Goal: Task Accomplishment & Management: Complete application form

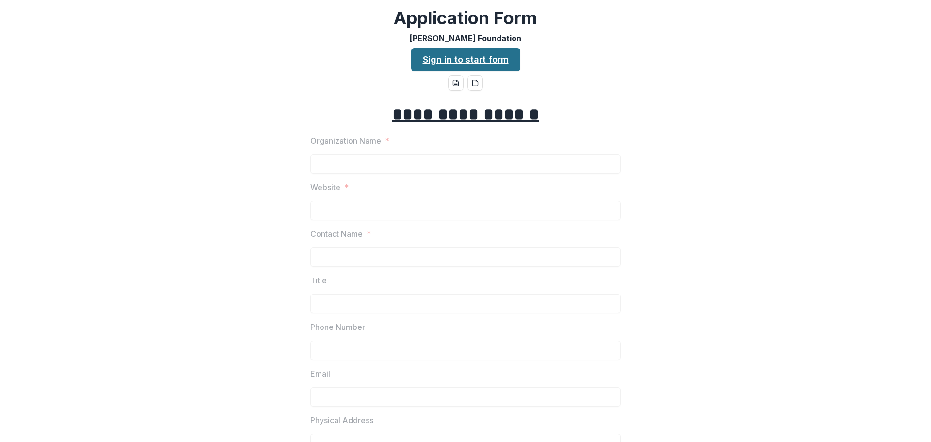
click at [502, 62] on link "Sign in to start form" at bounding box center [465, 59] width 109 height 23
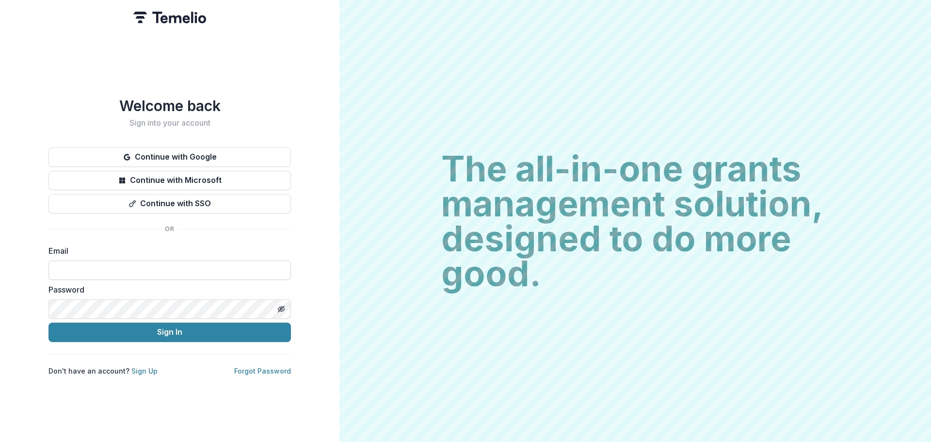
click at [124, 265] on input at bounding box center [169, 269] width 242 height 19
type input "**********"
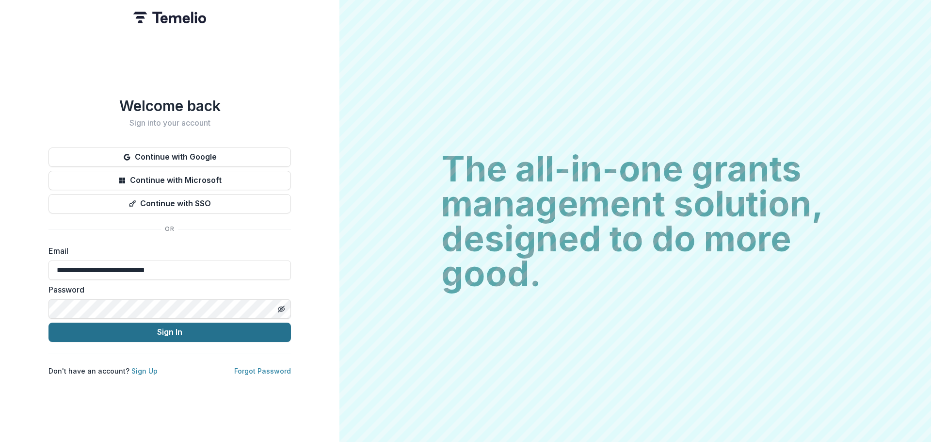
click at [141, 328] on button "Sign In" at bounding box center [169, 331] width 242 height 19
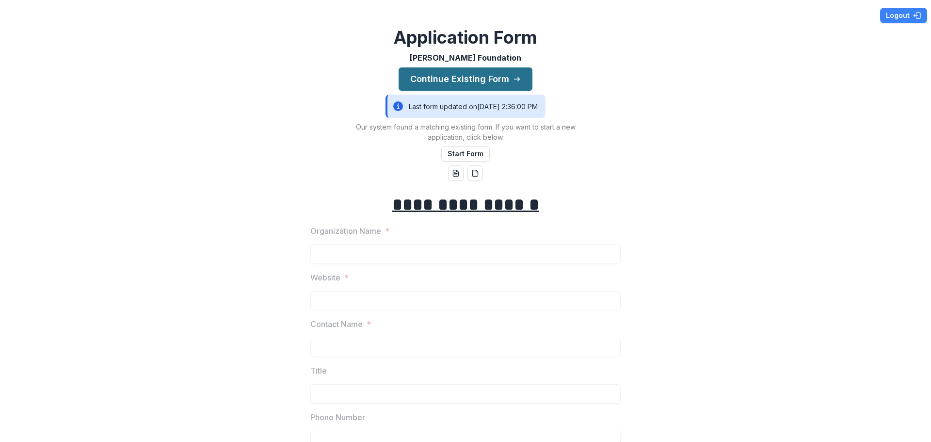
click at [483, 83] on button "Continue Existing Form" at bounding box center [466, 78] width 134 height 23
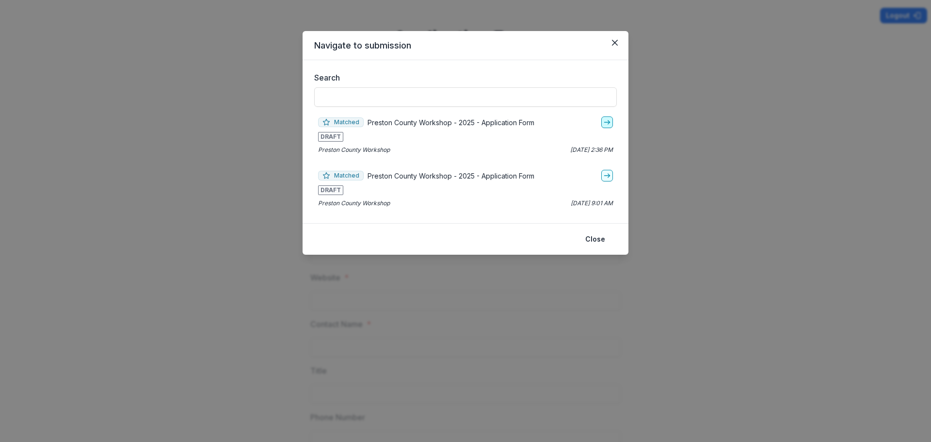
click at [605, 120] on icon "go-to" at bounding box center [607, 122] width 8 height 8
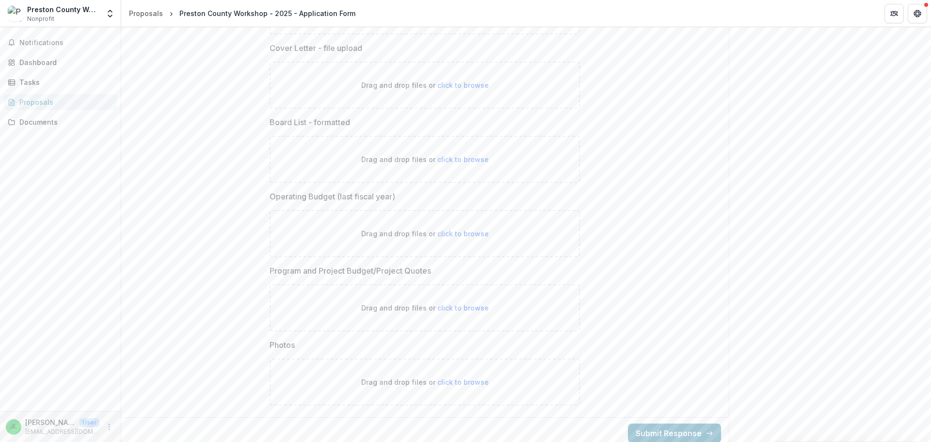
scroll to position [2686, 0]
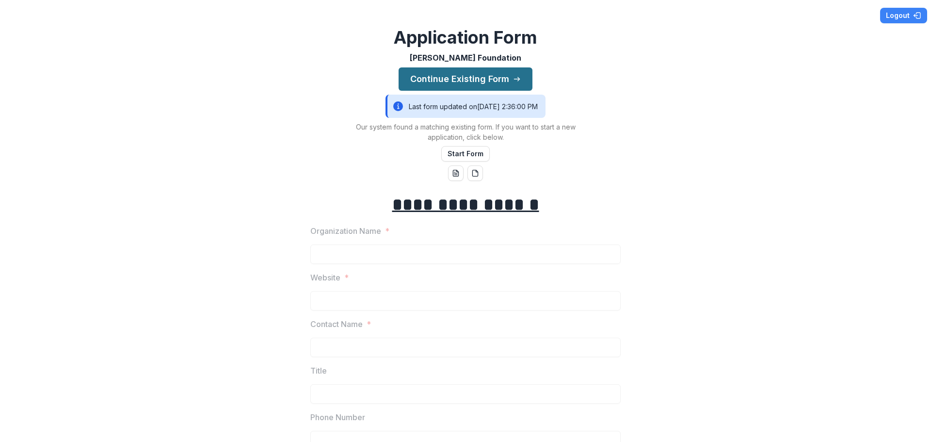
click at [477, 80] on button "Continue Existing Form" at bounding box center [466, 78] width 134 height 23
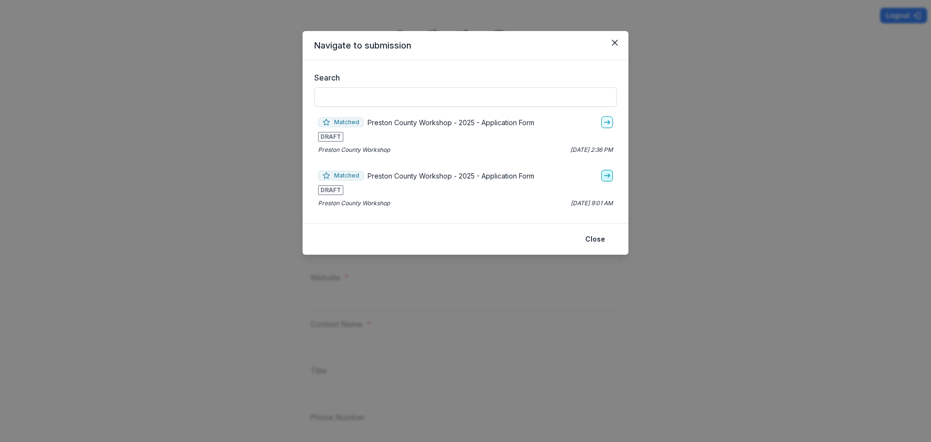
click at [607, 173] on icon "go-to" at bounding box center [607, 176] width 8 height 8
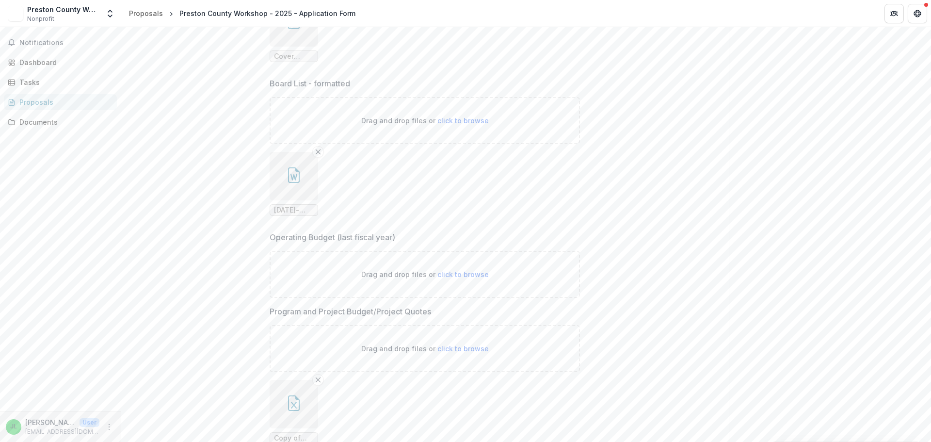
scroll to position [3032, 0]
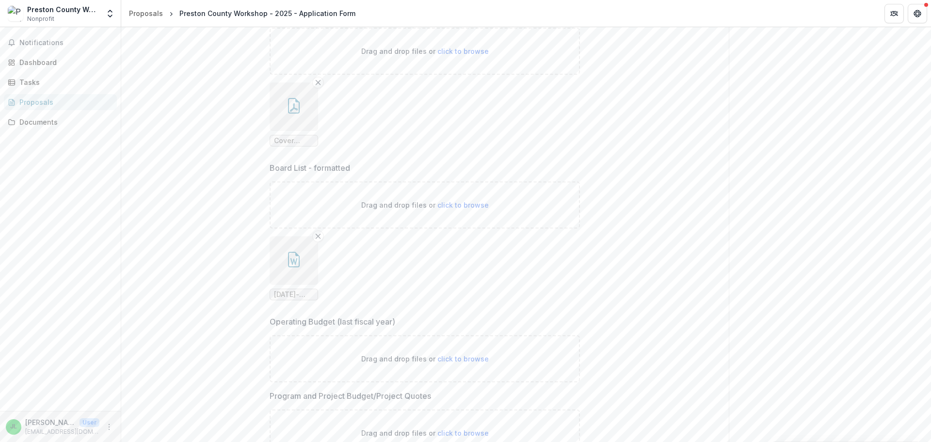
click at [296, 258] on icon "button" at bounding box center [294, 260] width 16 height 16
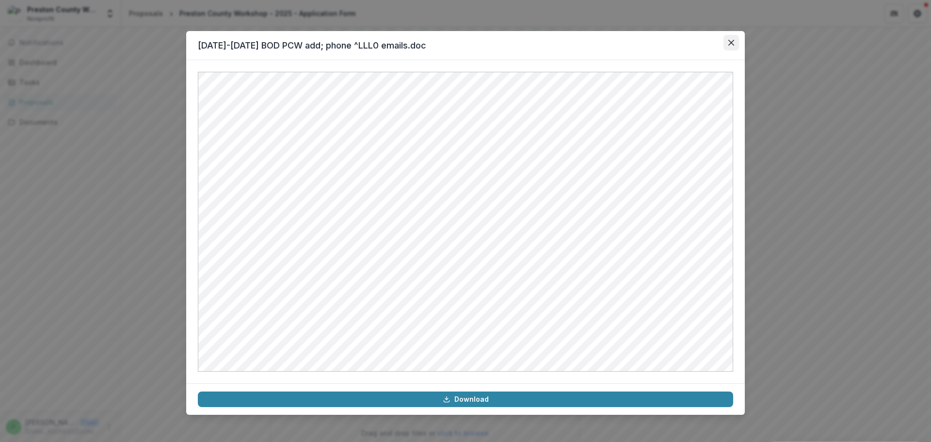
click at [729, 42] on icon "Close" at bounding box center [731, 43] width 6 height 6
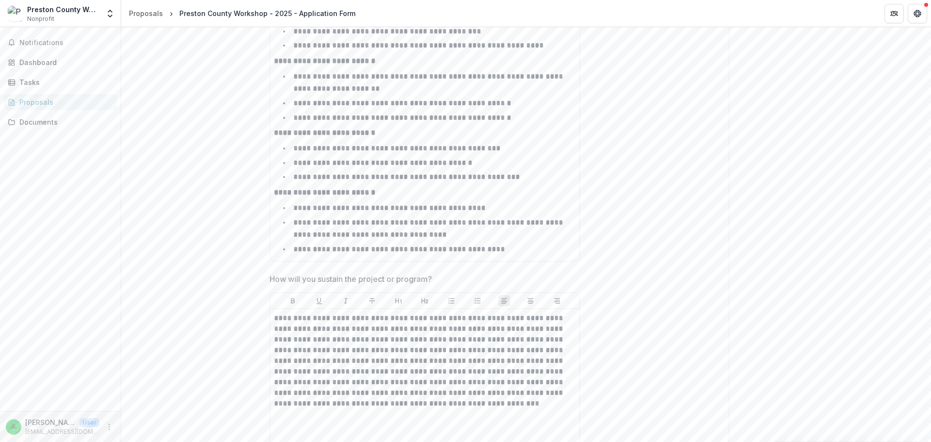
scroll to position [2401, 0]
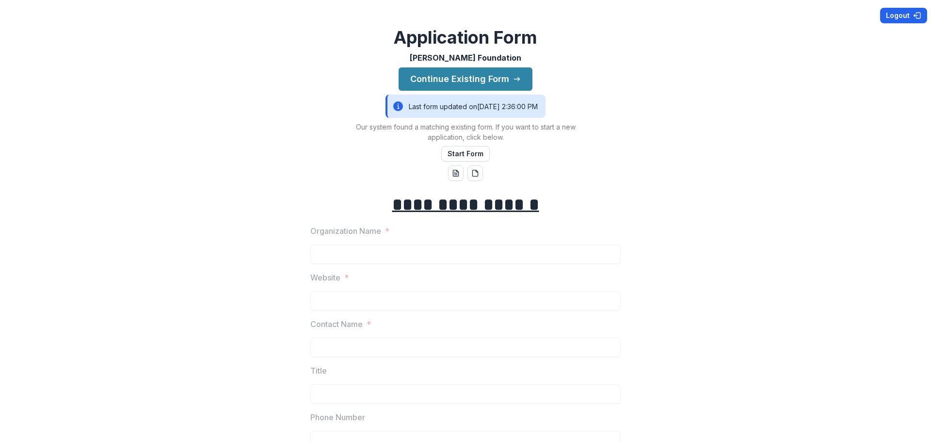
click at [900, 16] on button "Logout" at bounding box center [903, 16] width 47 height 16
